Goal: Navigation & Orientation: Find specific page/section

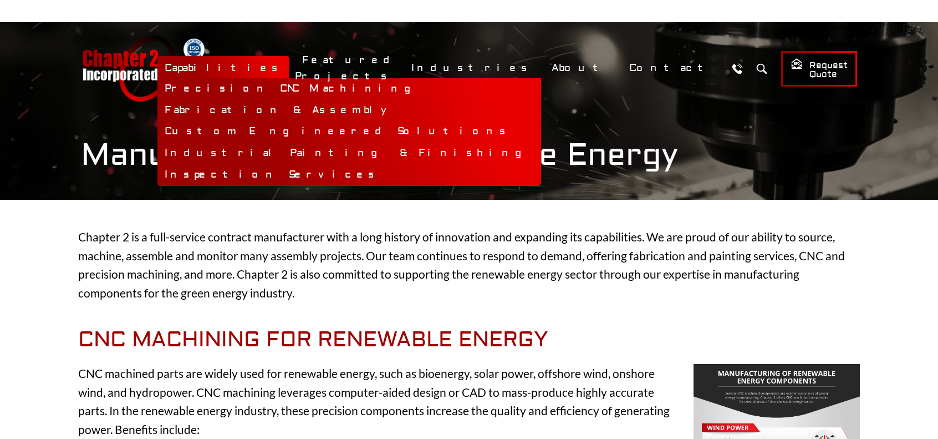
click at [289, 64] on link "Capabilities" at bounding box center [223, 68] width 132 height 24
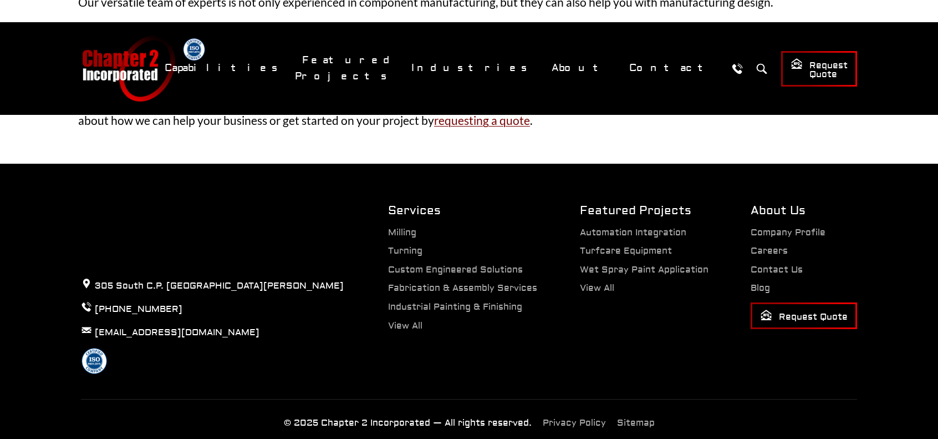
scroll to position [1227, 0]
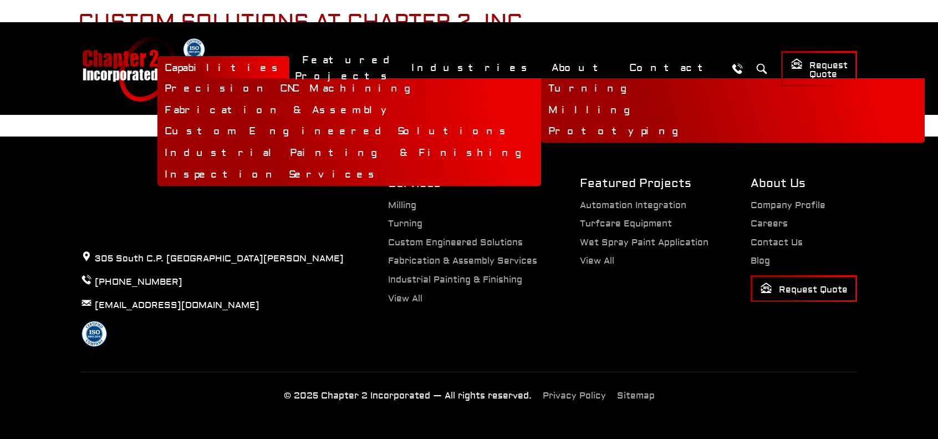
click at [381, 90] on link "Precision CNC Machining" at bounding box center [349, 89] width 384 height 22
click at [541, 91] on link "Turning" at bounding box center [733, 89] width 384 height 22
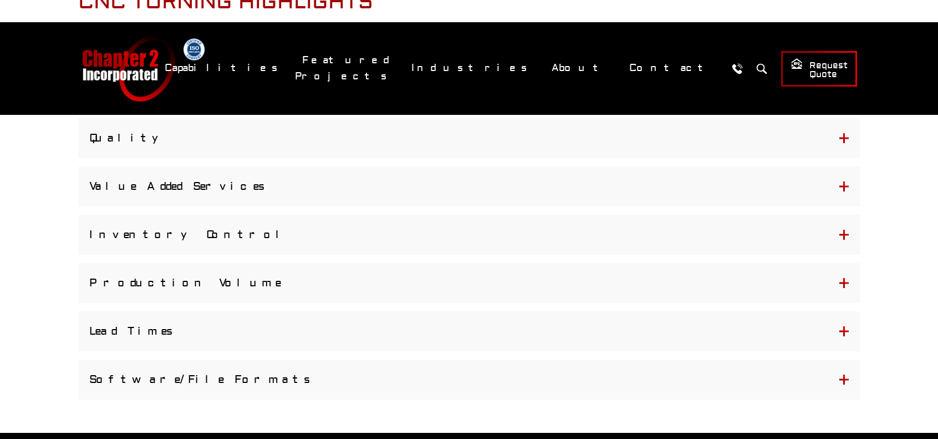
scroll to position [832, 0]
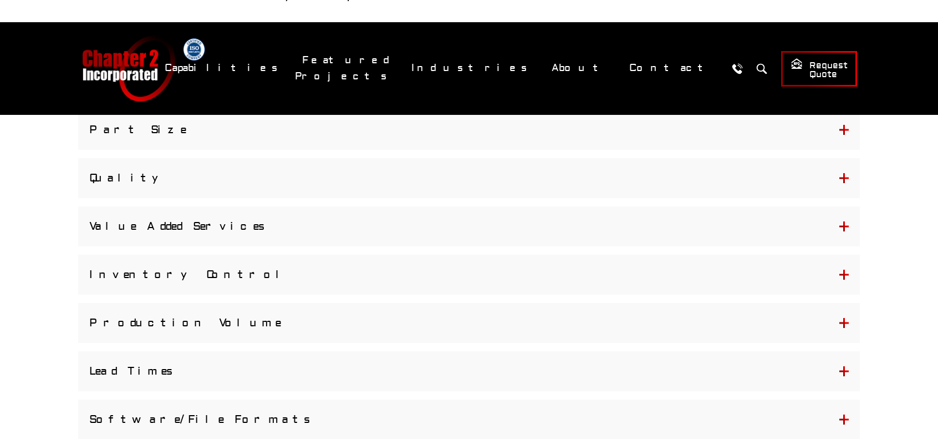
click at [151, 134] on button "Part Size" at bounding box center [469, 130] width 782 height 40
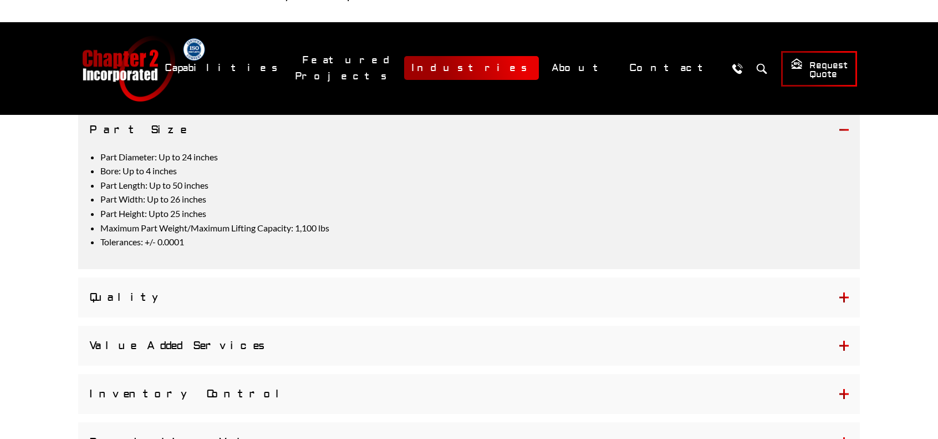
click at [539, 68] on link "Industries" at bounding box center [471, 68] width 135 height 24
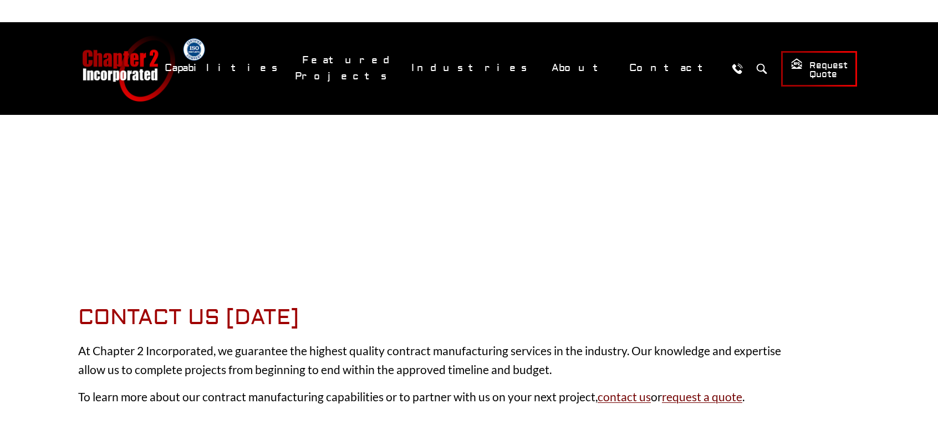
scroll to position [1719, 0]
